Goal: Share content

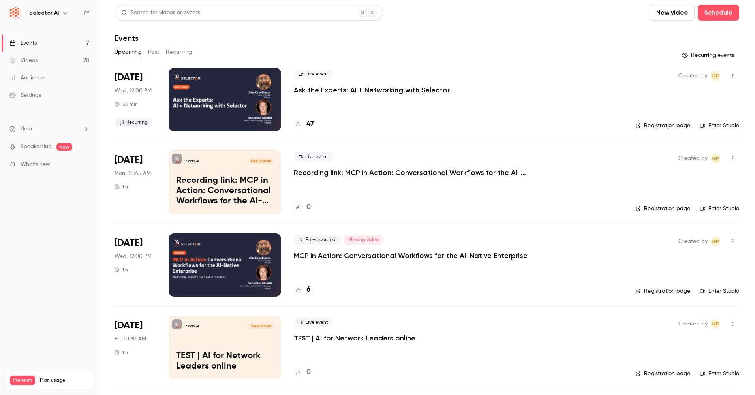
click at [382, 172] on p "Recording link: MCP in Action: Conversational Workflows for the AI-Native Enter…" at bounding box center [412, 172] width 237 height 9
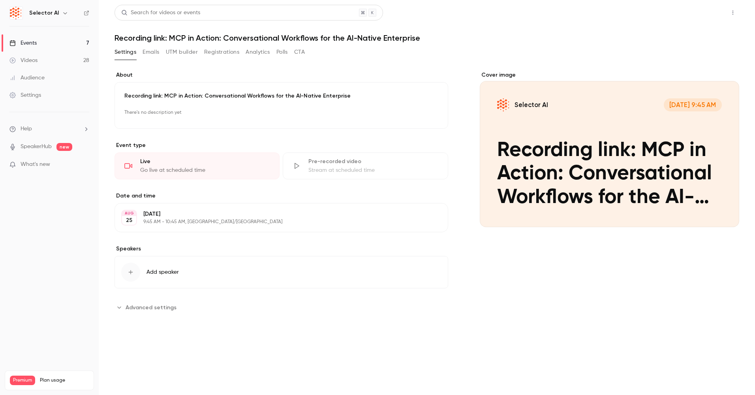
click at [711, 11] on button "Share" at bounding box center [704, 13] width 31 height 16
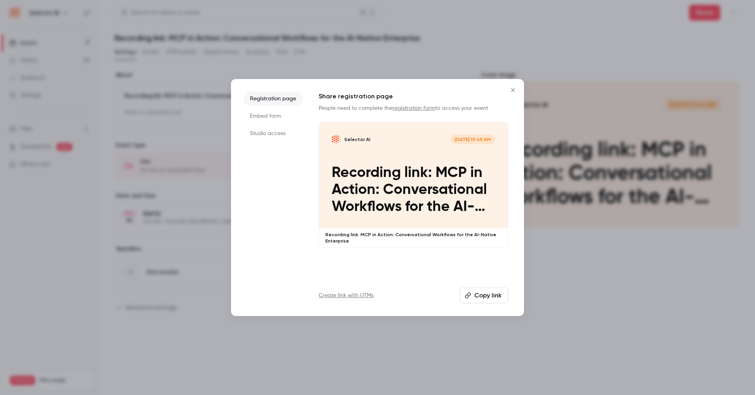
click at [273, 132] on li "Studio access" at bounding box center [273, 133] width 59 height 14
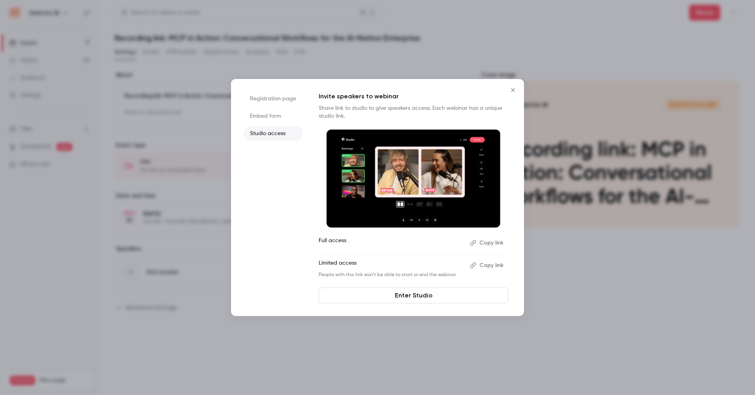
click at [491, 241] on button "Copy link" at bounding box center [487, 243] width 41 height 13
